Goal: Task Accomplishment & Management: Manage account settings

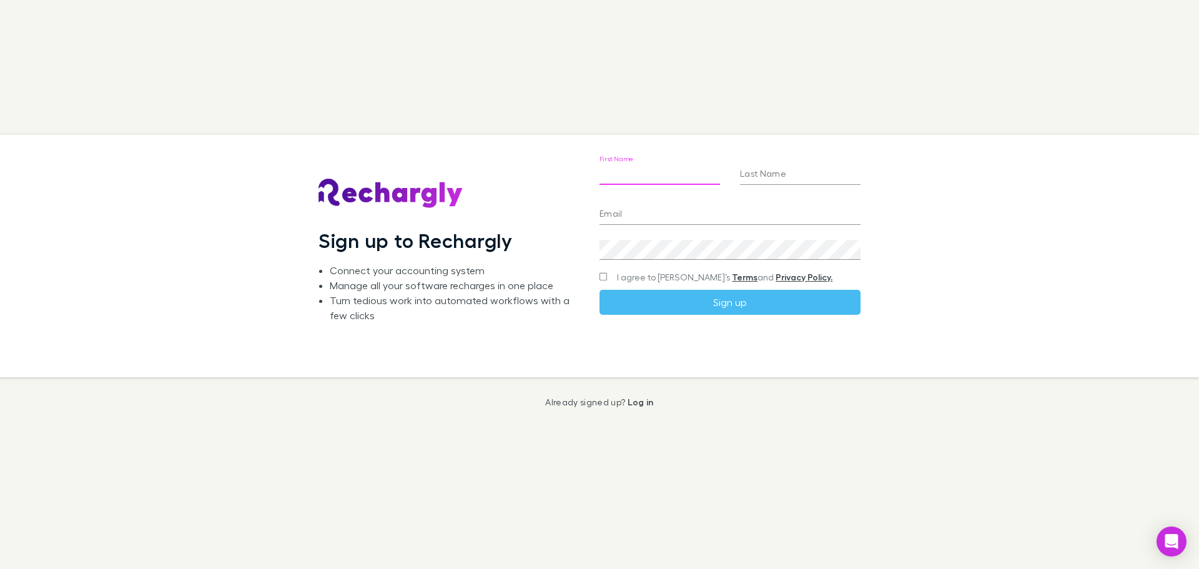
click at [643, 177] on input "First Name" at bounding box center [659, 175] width 120 height 20
type input "********"
click at [793, 178] on input "Last Name" at bounding box center [800, 175] width 120 height 20
type input "******"
click at [619, 209] on input "Email" at bounding box center [729, 215] width 261 height 20
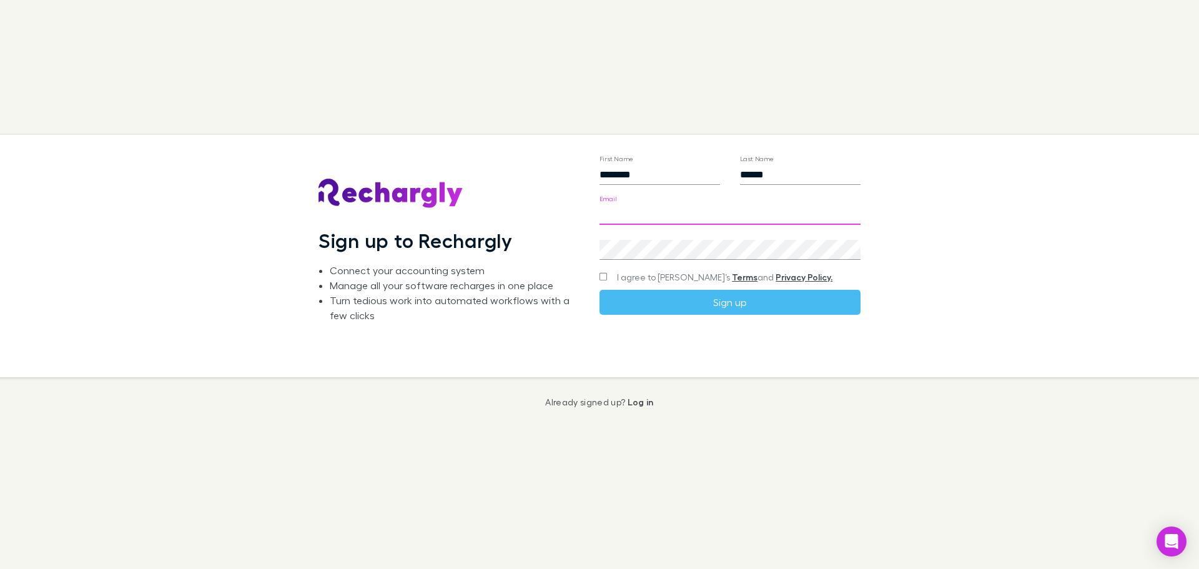
type input "**********"
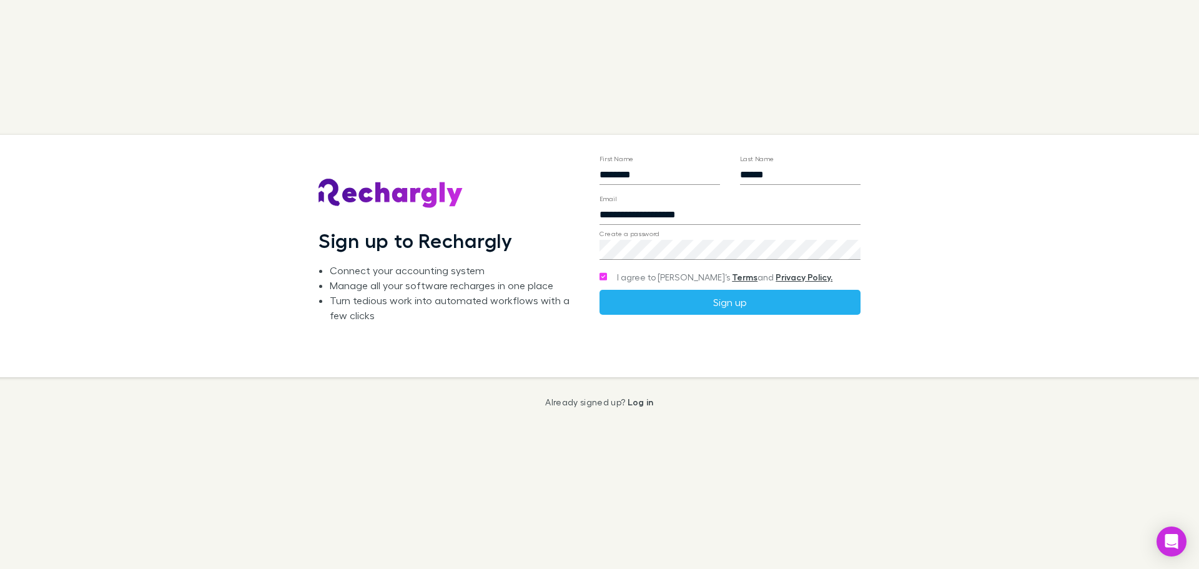
click at [722, 312] on button "Sign up" at bounding box center [729, 302] width 261 height 25
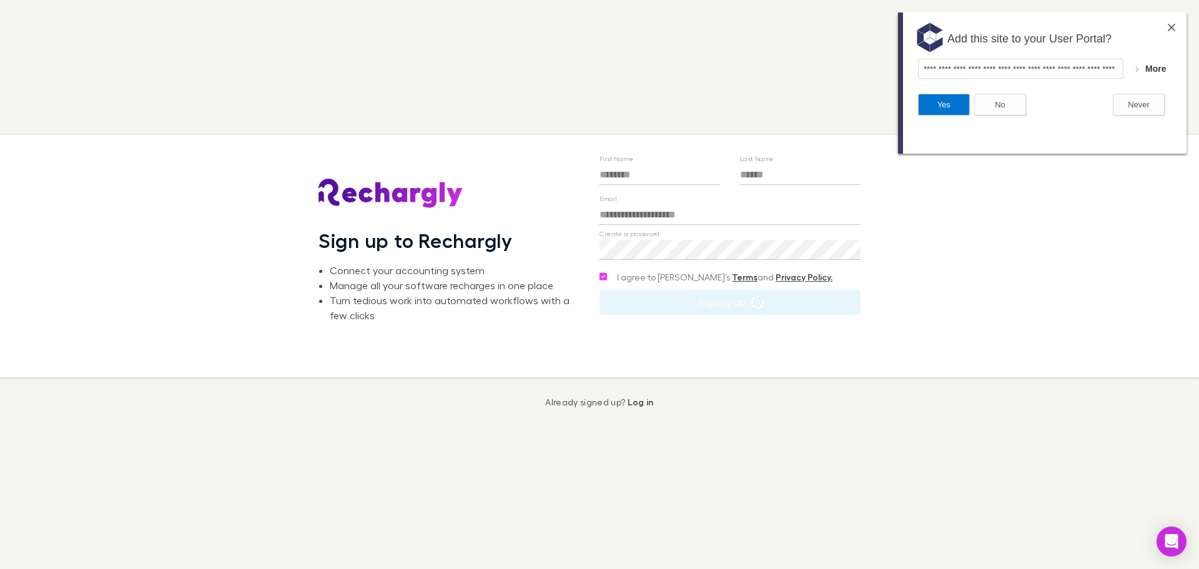
click at [959, 108] on button "Yes" at bounding box center [944, 105] width 52 height 22
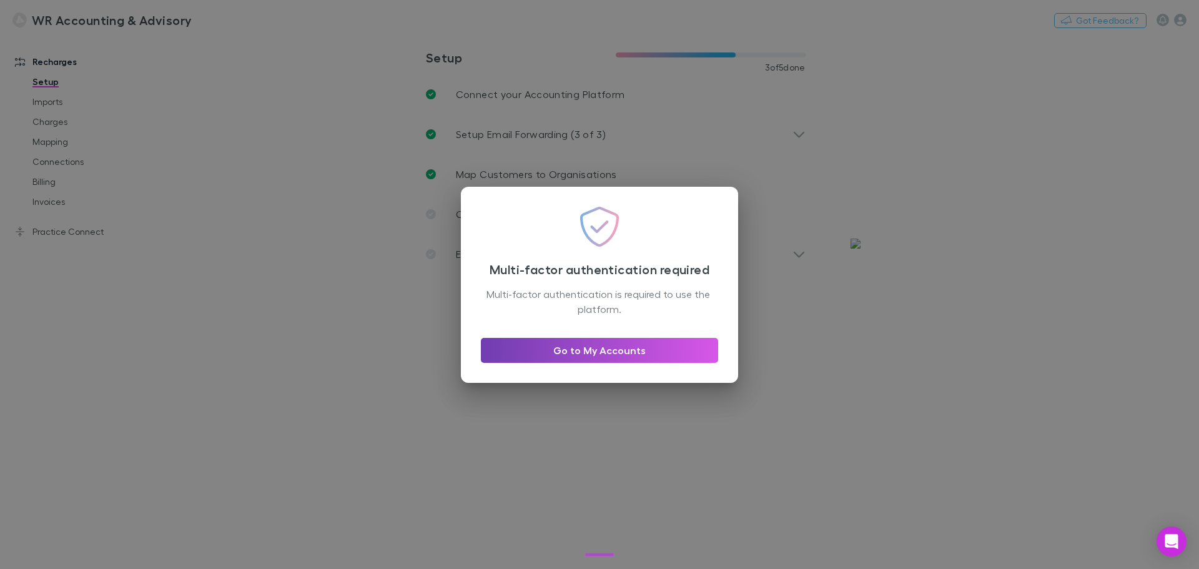
click at [604, 353] on link "Go to My Accounts" at bounding box center [599, 350] width 237 height 25
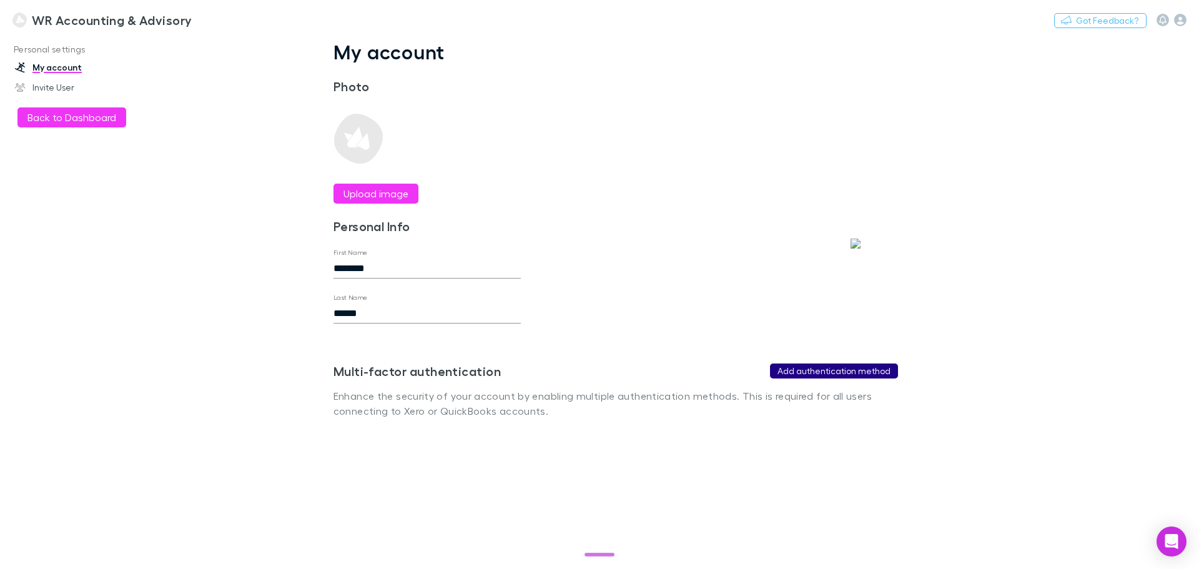
click at [829, 375] on button "Add authentication method" at bounding box center [834, 370] width 128 height 15
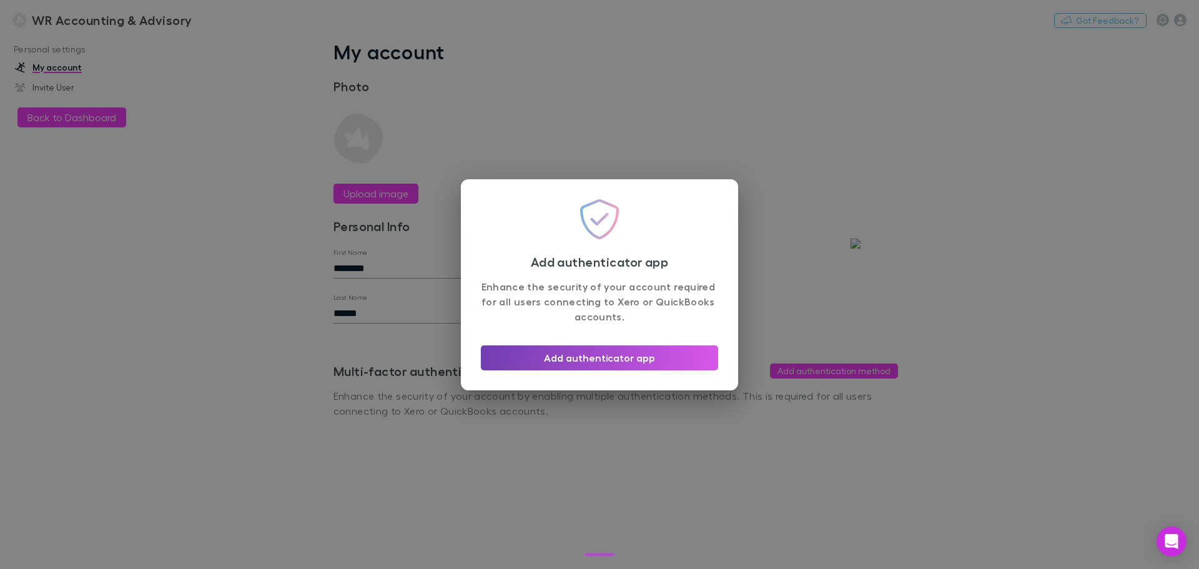
click at [579, 359] on button "Add authenticator app" at bounding box center [599, 357] width 237 height 25
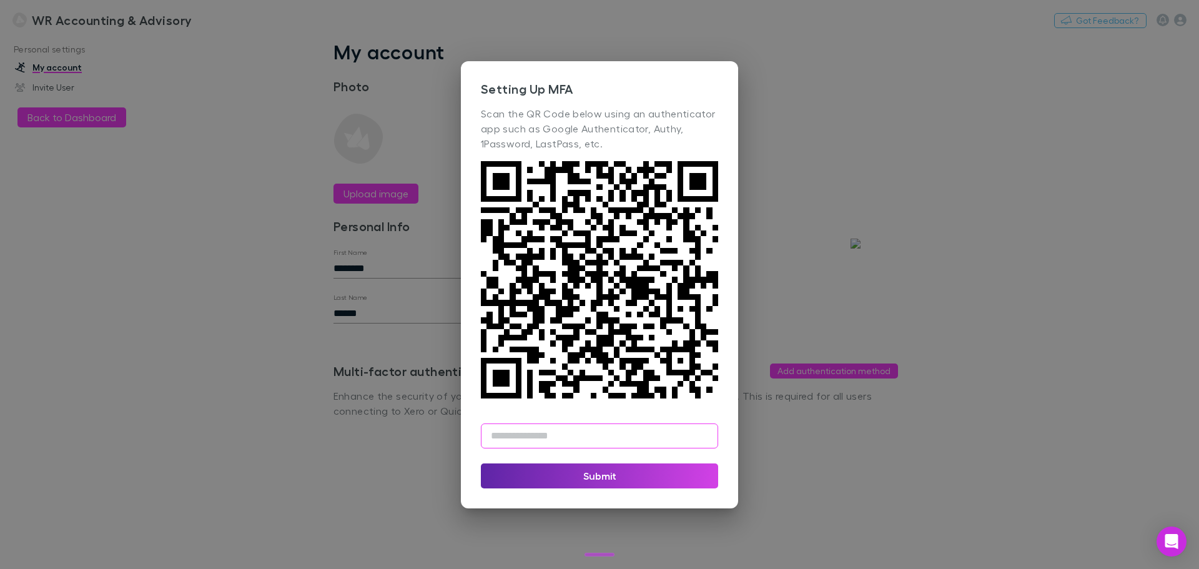
click at [536, 435] on input "text" at bounding box center [599, 435] width 237 height 25
type input "******"
click at [595, 483] on button "Submit" at bounding box center [599, 475] width 237 height 25
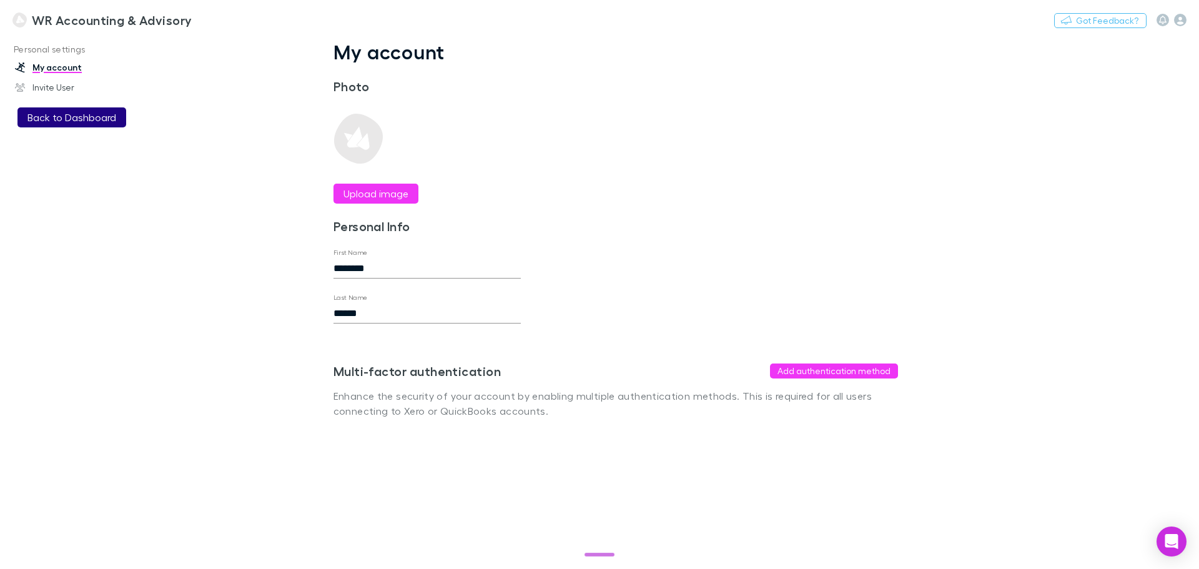
click at [51, 112] on button "Back to Dashboard" at bounding box center [71, 117] width 109 height 20
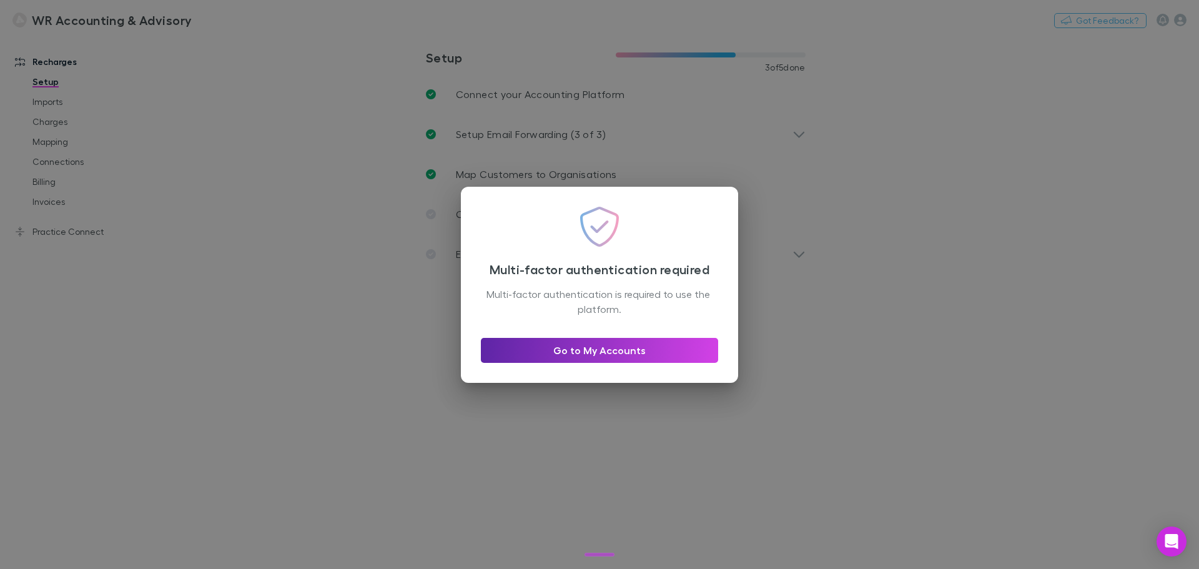
click at [370, 175] on div "Multi-factor authentication required Multi-factor authentication is required to…" at bounding box center [599, 284] width 1199 height 569
click at [569, 347] on link "Go to My Accounts" at bounding box center [599, 350] width 237 height 25
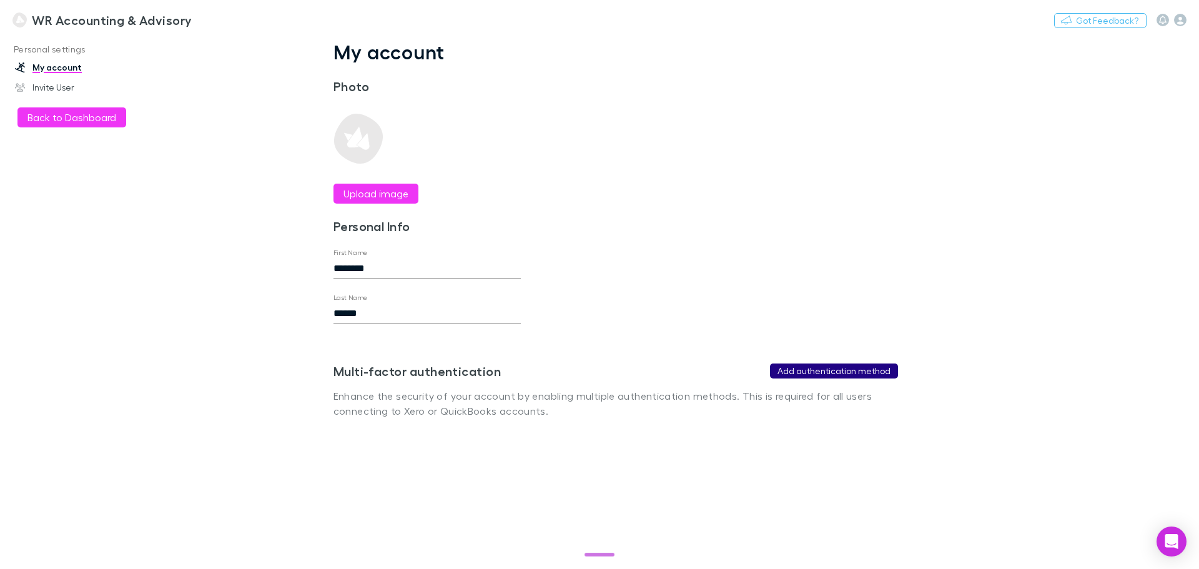
click at [842, 371] on button "Add authentication method" at bounding box center [834, 370] width 128 height 15
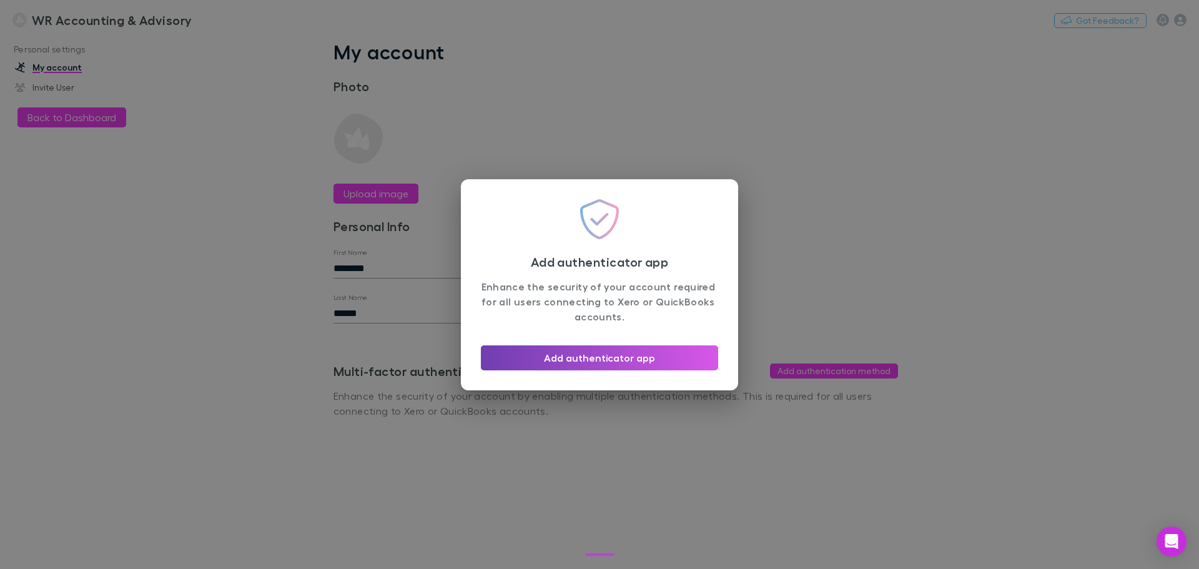
click at [577, 356] on button "Add authenticator app" at bounding box center [599, 357] width 237 height 25
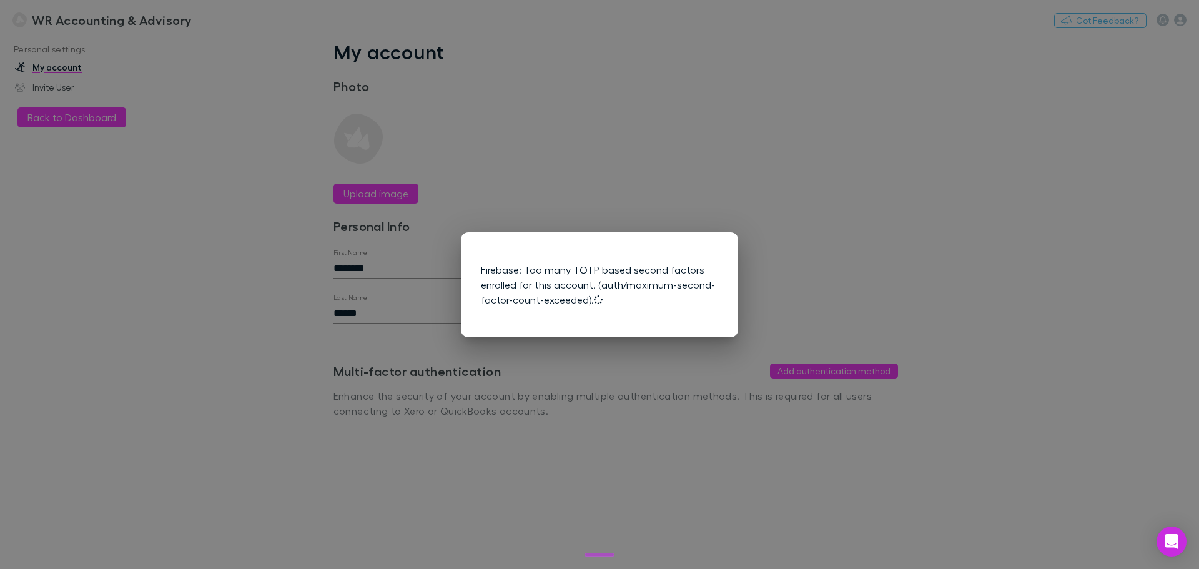
click at [64, 119] on div "Firebase: Too many TOTP based second factors enrolled for this account. (auth/m…" at bounding box center [599, 284] width 1199 height 569
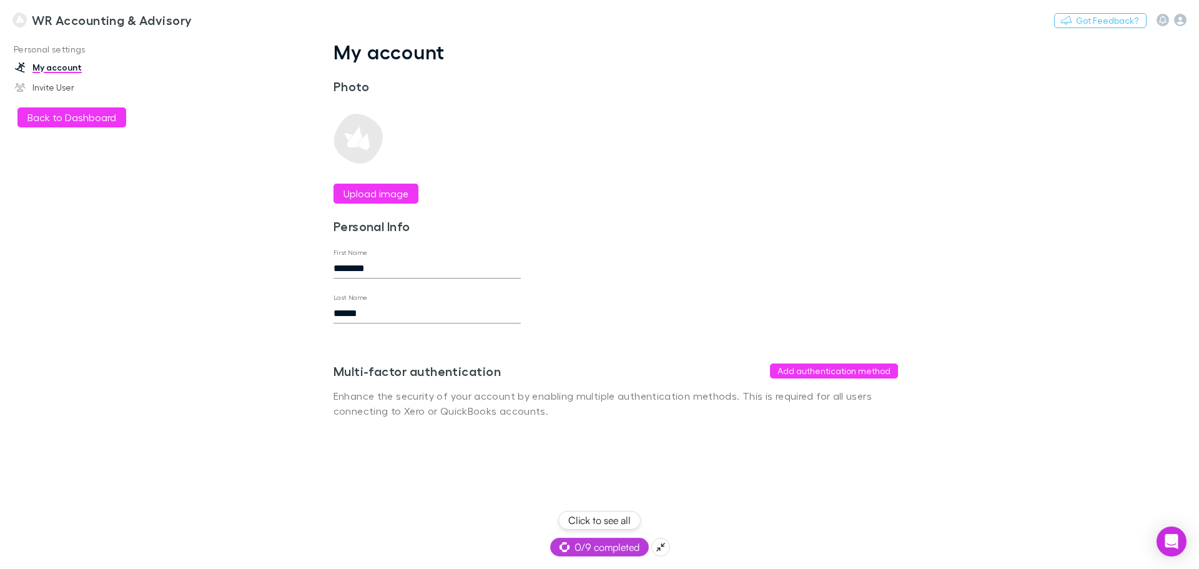
click at [603, 548] on span "0/9 completed" at bounding box center [599, 546] width 80 height 15
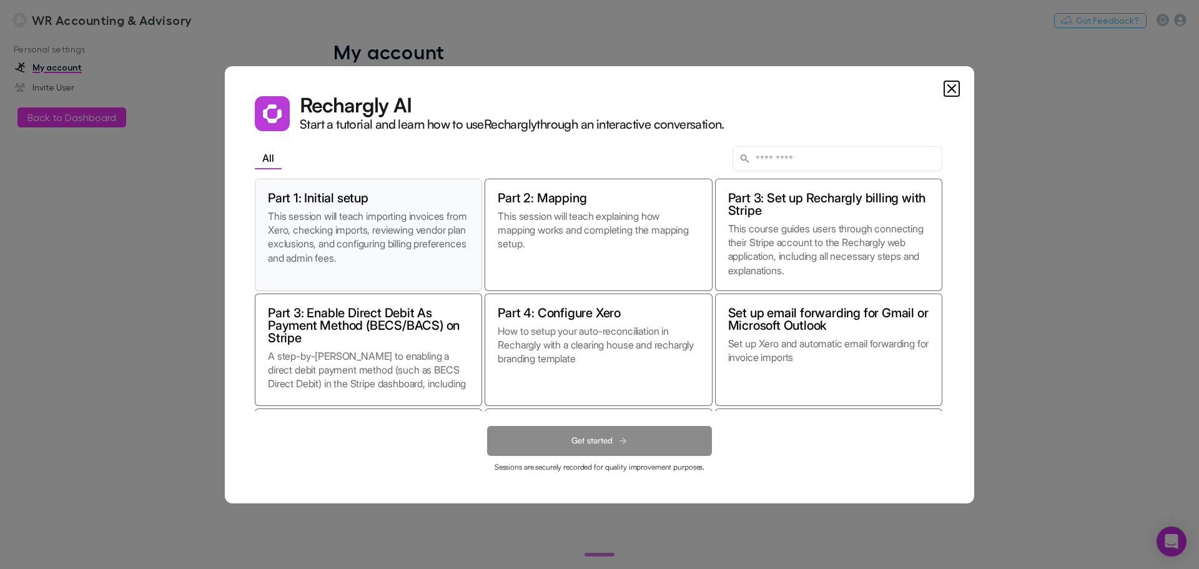
click at [387, 233] on p "This session will teach importing invoices from Xero, checking imports, reviewi…" at bounding box center [368, 243] width 201 height 69
click at [952, 82] on icon "Close" at bounding box center [951, 88] width 15 height 15
